Goal: Navigation & Orientation: Find specific page/section

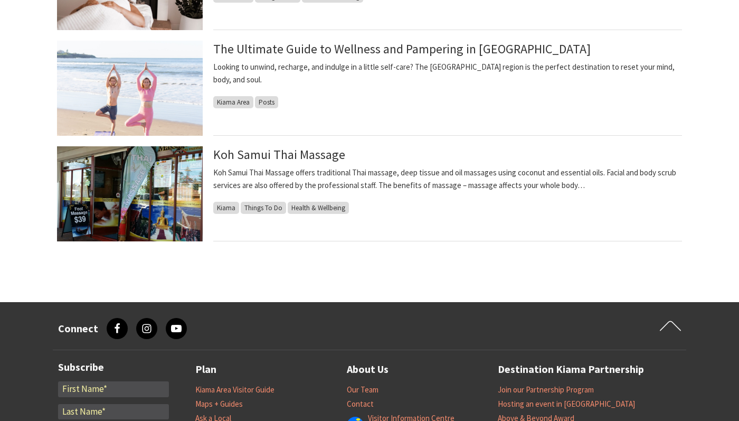
scroll to position [700, 0]
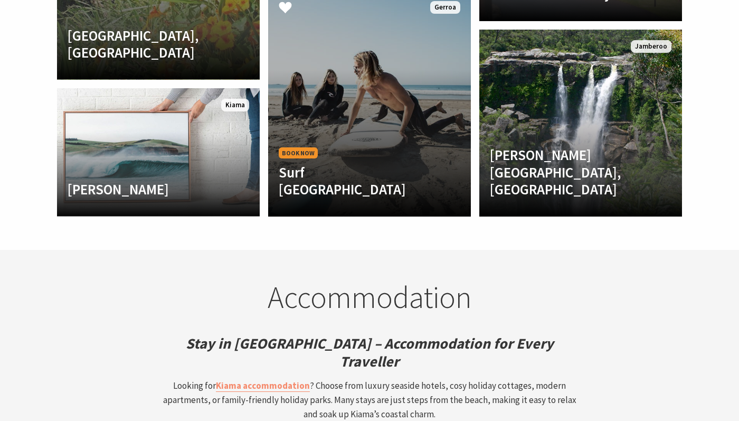
scroll to position [2555, 0]
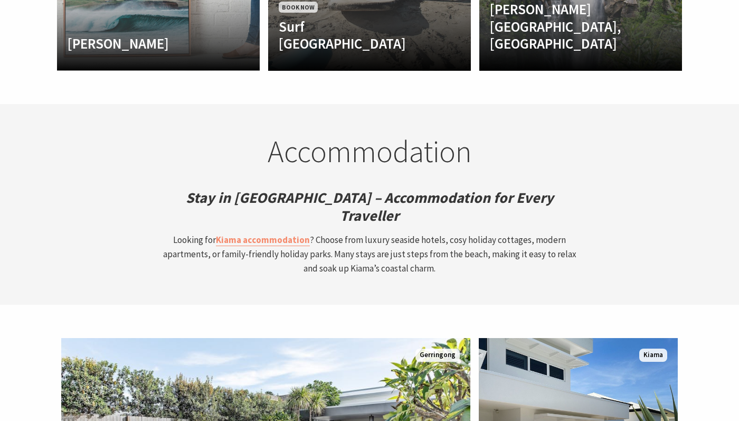
scroll to position [160, 731]
click at [676, 221] on section "Accommodation Stay in [GEOGRAPHIC_DATA] – Accommodation for Every Traveller Loo…" at bounding box center [369, 204] width 739 height 201
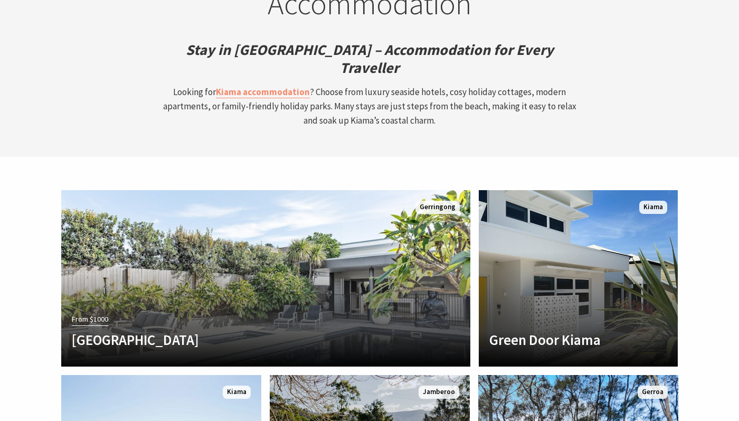
scroll to position [2844, 0]
